Goal: Task Accomplishment & Management: Use online tool/utility

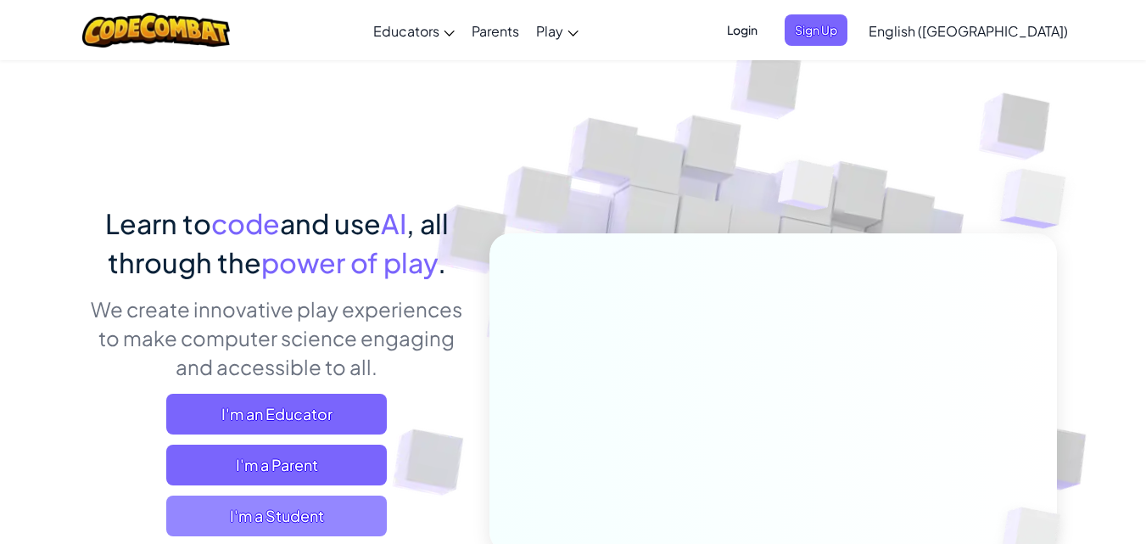
click at [288, 508] on span "I'm a Student" at bounding box center [276, 516] width 221 height 41
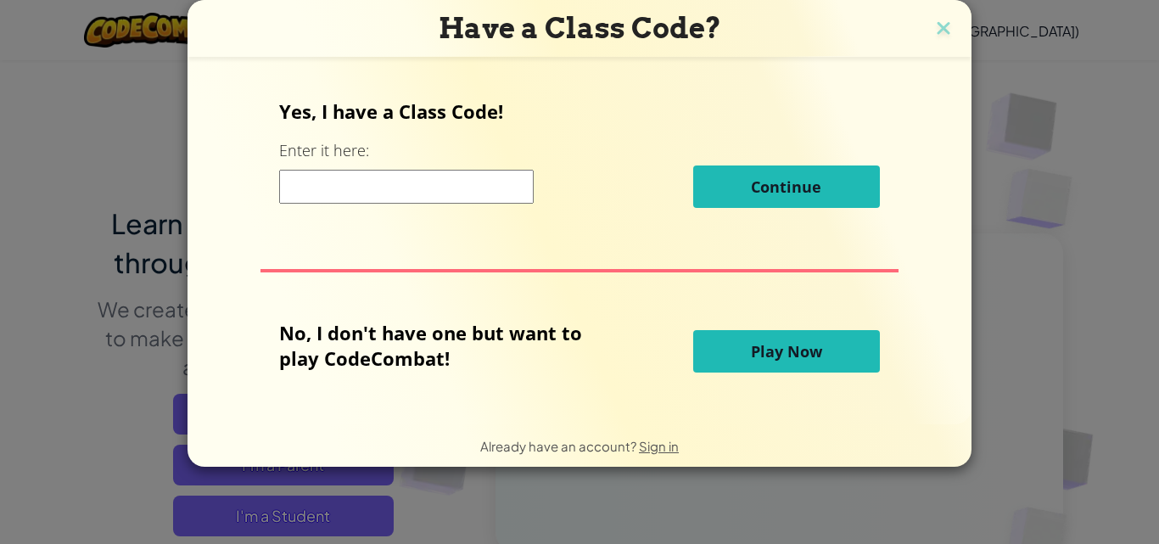
click at [779, 346] on span "Play Now" at bounding box center [786, 351] width 71 height 20
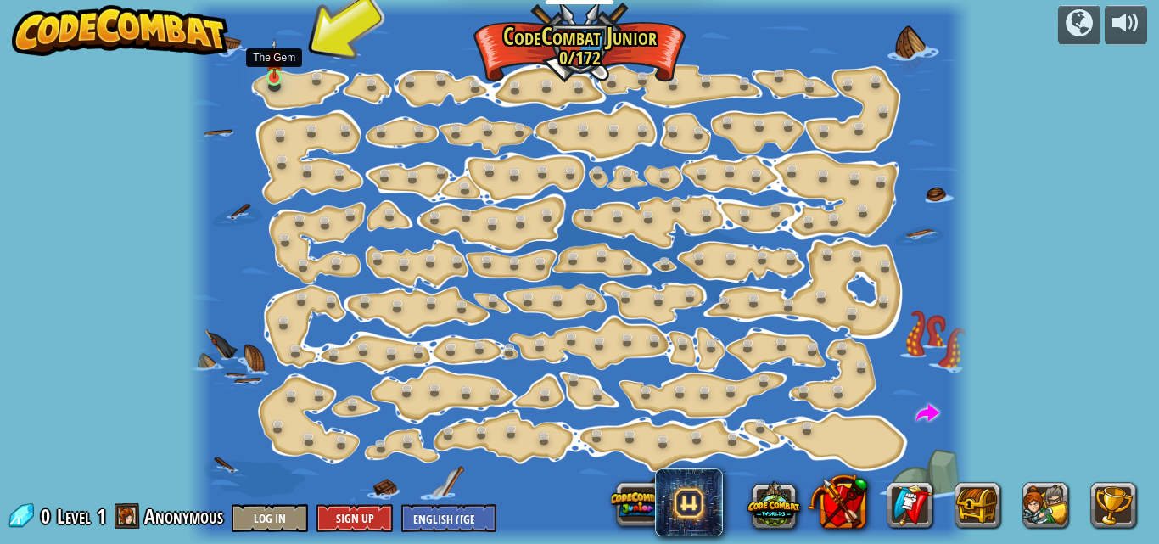
click at [283, 76] on img at bounding box center [275, 59] width 18 height 42
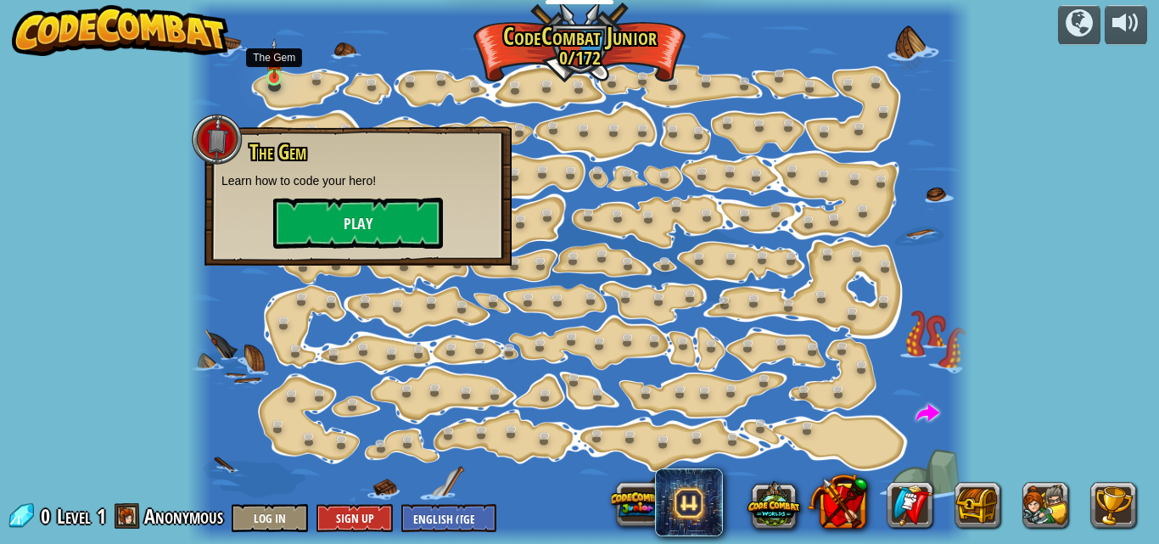
click at [270, 76] on img at bounding box center [275, 59] width 18 height 42
click at [311, 229] on button "Play" at bounding box center [358, 223] width 170 height 51
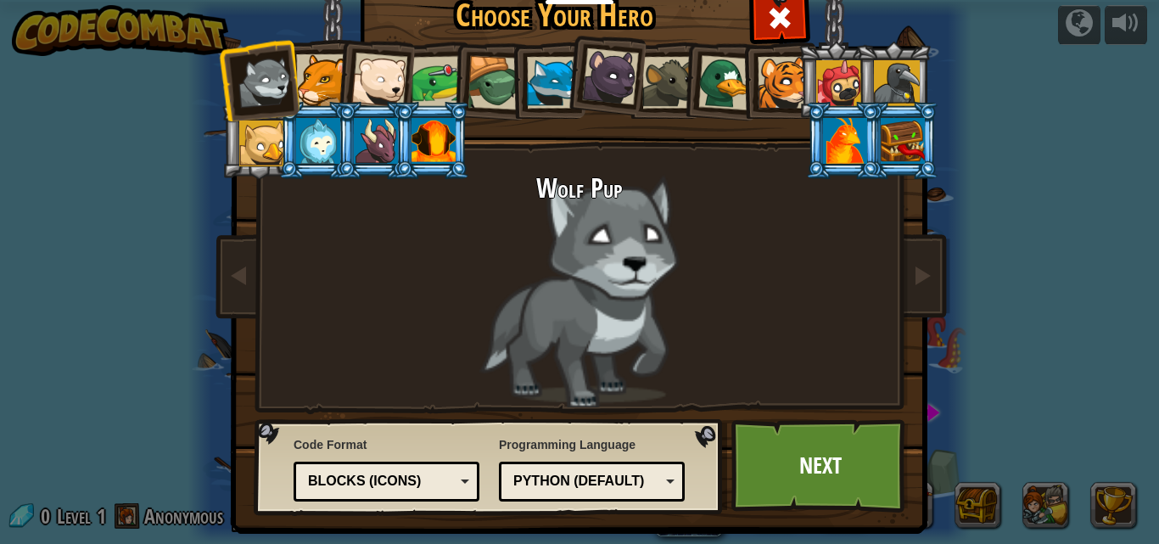
click at [382, 132] on div at bounding box center [376, 141] width 44 height 46
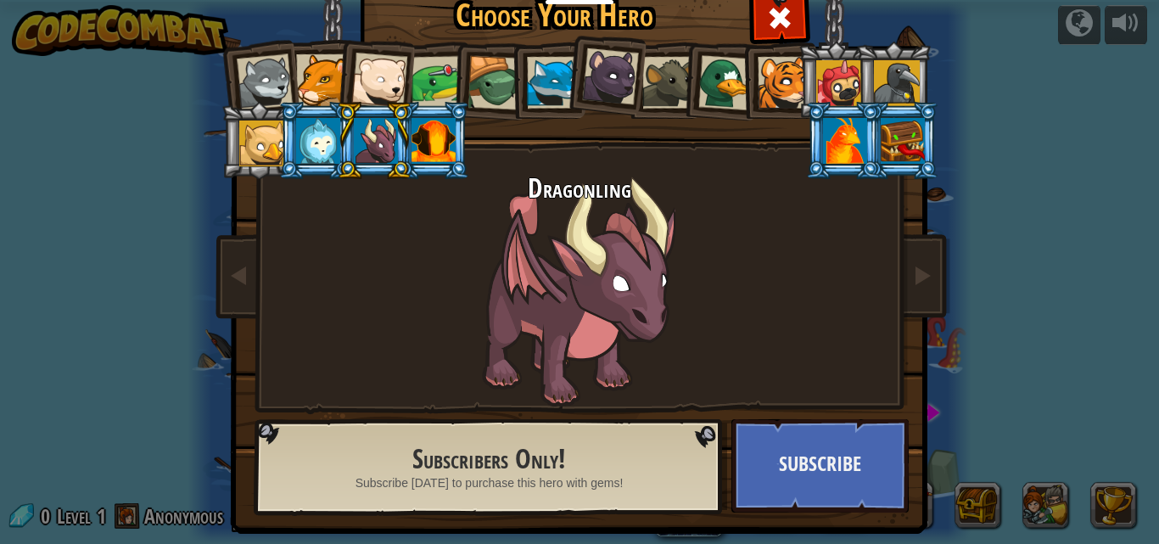
click at [746, 69] on li at bounding box center [778, 80] width 76 height 77
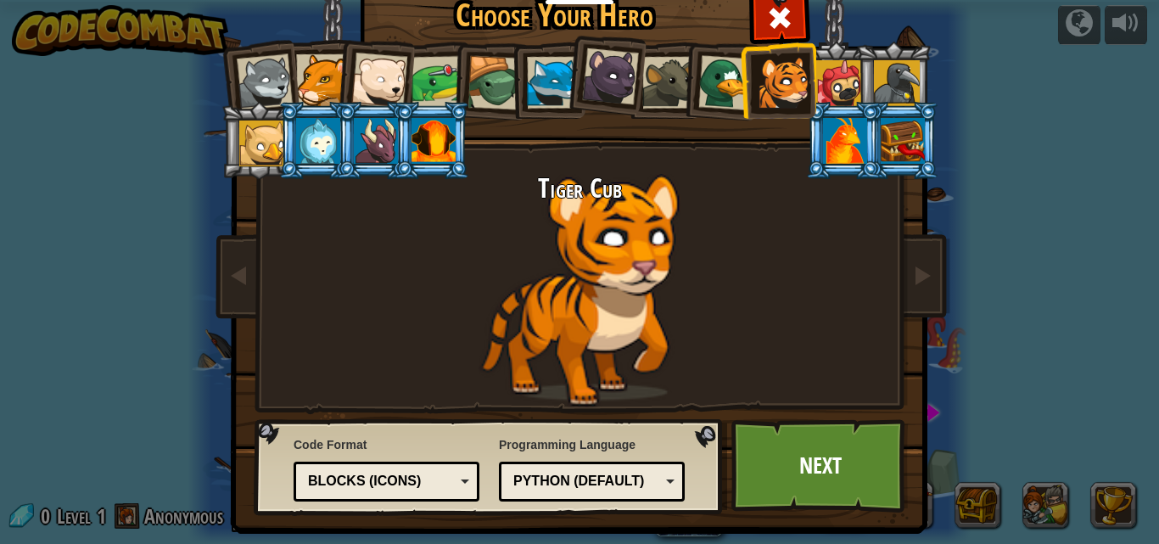
click at [537, 84] on div at bounding box center [553, 83] width 52 height 52
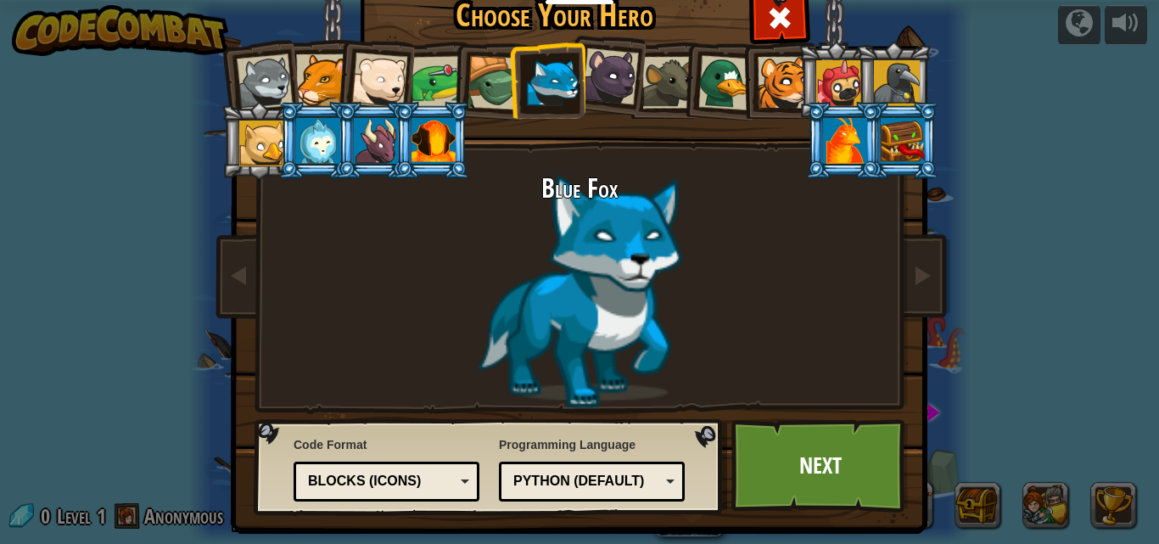
click at [597, 80] on div at bounding box center [610, 76] width 57 height 57
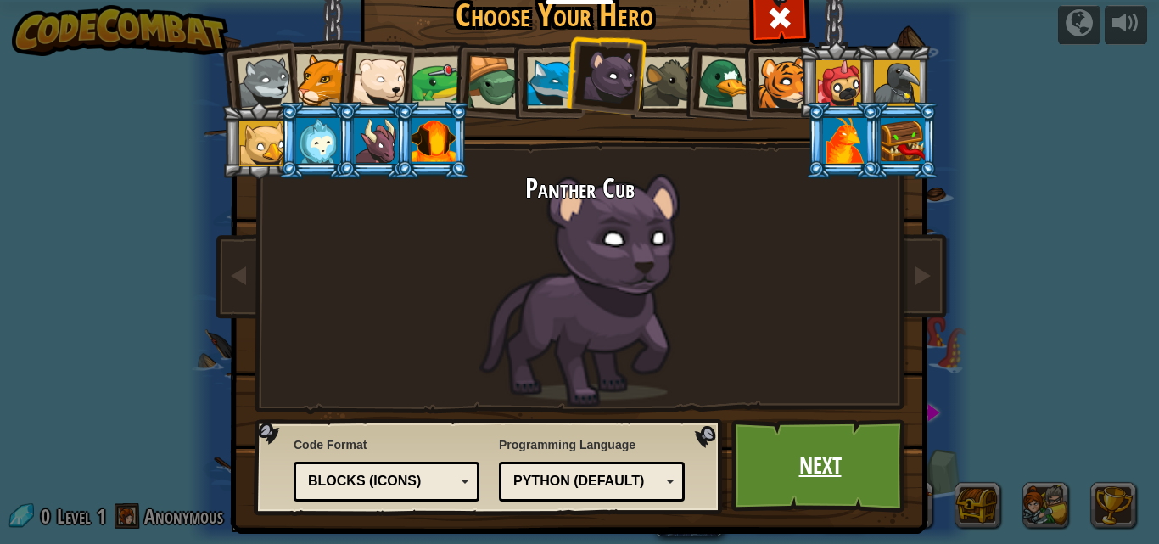
click at [751, 468] on link "Next" at bounding box center [820, 465] width 177 height 93
